Goal: Task Accomplishment & Management: Manage account settings

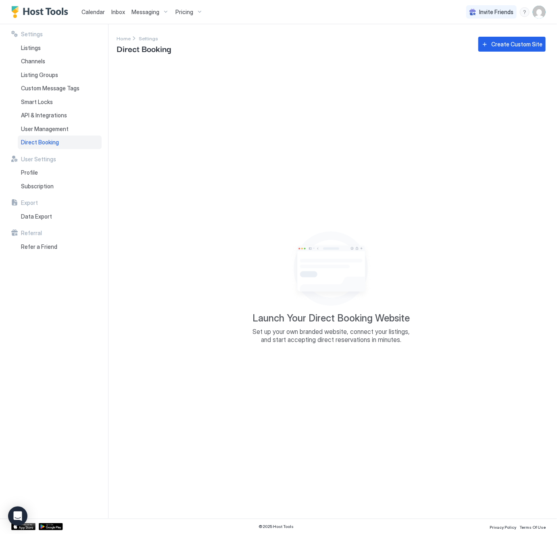
click at [177, 13] on span "Pricing" at bounding box center [184, 11] width 18 height 7
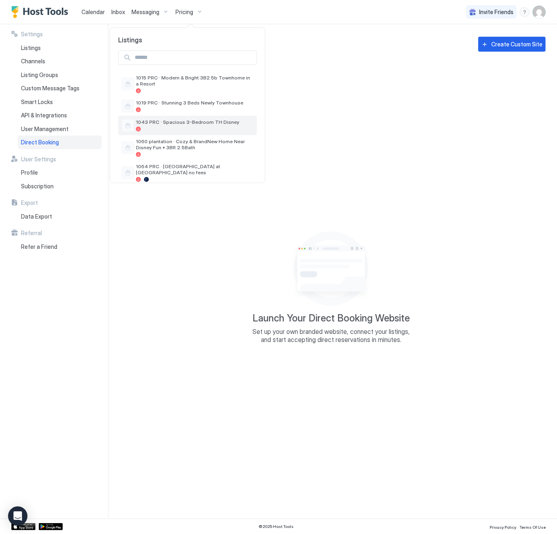
click at [169, 125] on span "1043 PRC · Spacious 3-Bedroom TH Disney" at bounding box center [195, 122] width 118 height 6
click at [152, 124] on span "1043 PRC · Spacious 3-Bedroom TH Disney" at bounding box center [195, 122] width 118 height 6
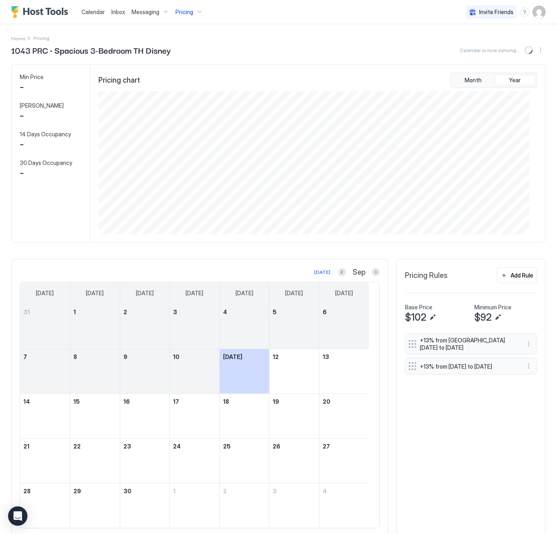
scroll to position [144, 431]
click at [372, 273] on button "Next month" at bounding box center [376, 272] width 8 height 8
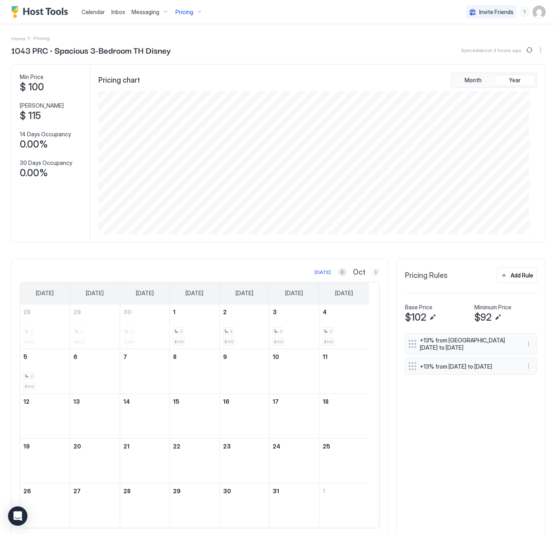
click at [372, 273] on button "Next month" at bounding box center [376, 272] width 8 height 8
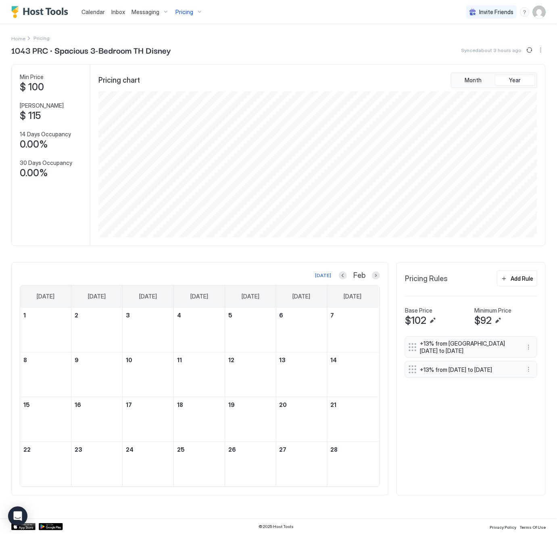
scroll to position [146, 440]
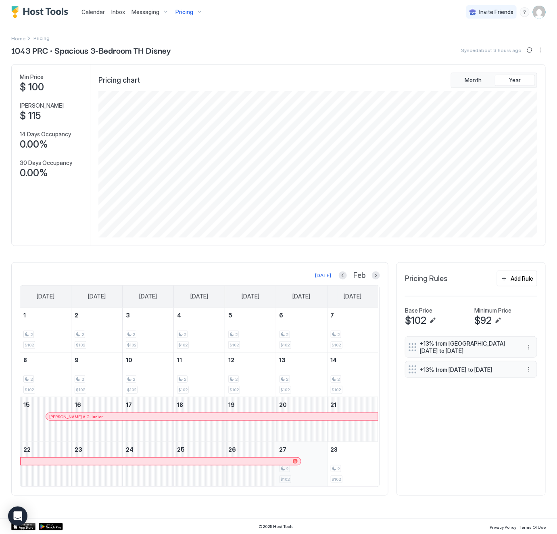
click at [306, 478] on div "2 $102" at bounding box center [301, 464] width 44 height 38
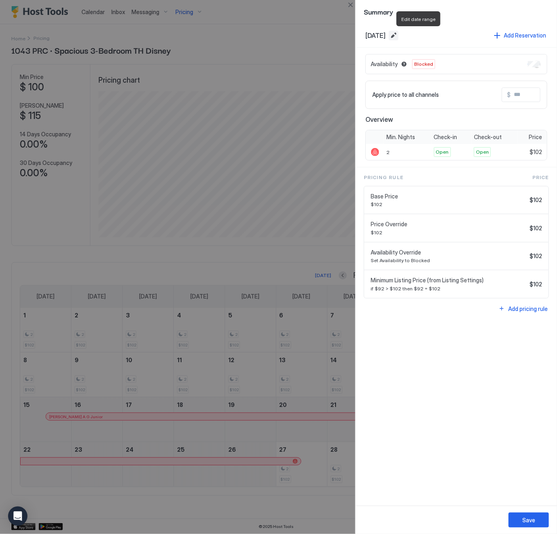
click at [398, 38] on button "Edit date range" at bounding box center [394, 36] width 10 height 10
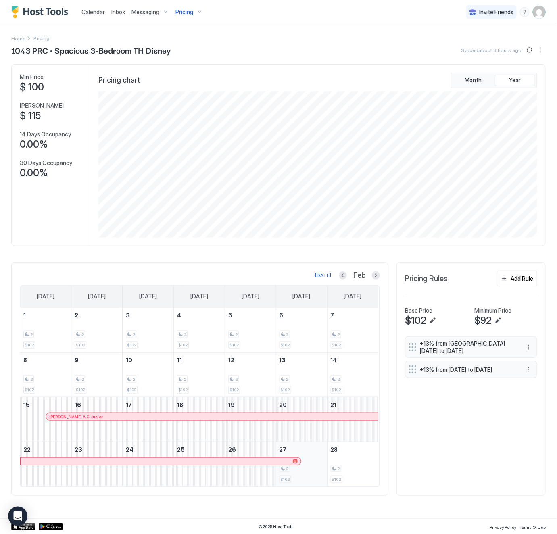
click at [311, 471] on div "2" at bounding box center [301, 469] width 44 height 8
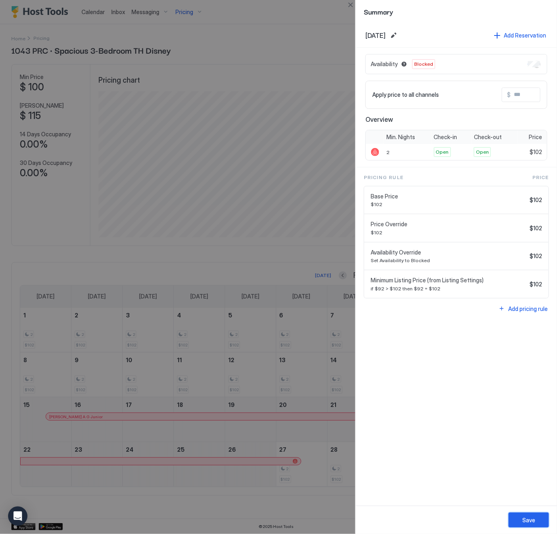
click at [531, 520] on div "Save" at bounding box center [528, 520] width 13 height 8
